Goal: Information Seeking & Learning: Learn about a topic

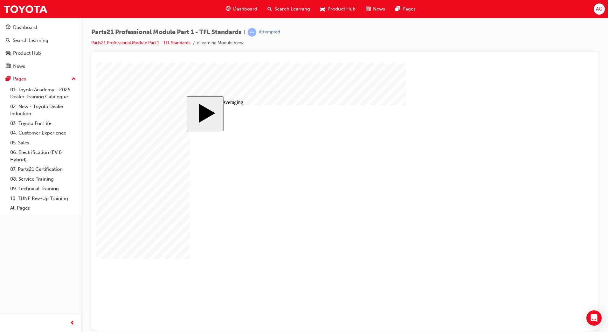
drag, startPoint x: 323, startPoint y: 174, endPoint x: 331, endPoint y: 168, distance: 9.5
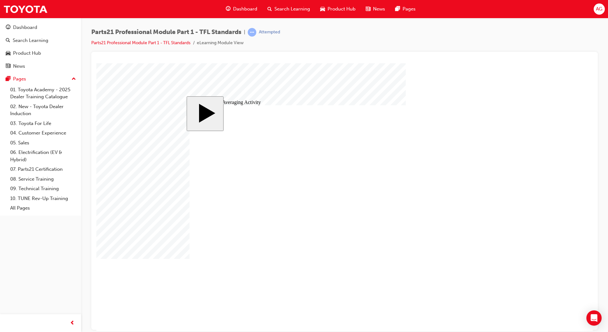
drag, startPoint x: 62, startPoint y: 267, endPoint x: 86, endPoint y: 216, distance: 56.2
click at [62, 267] on div "Dashboard Search Learning Product Hub News Pages Pages 01. Toyota Academy - 202…" at bounding box center [40, 158] width 81 height 316
